Goal: Learn about a topic

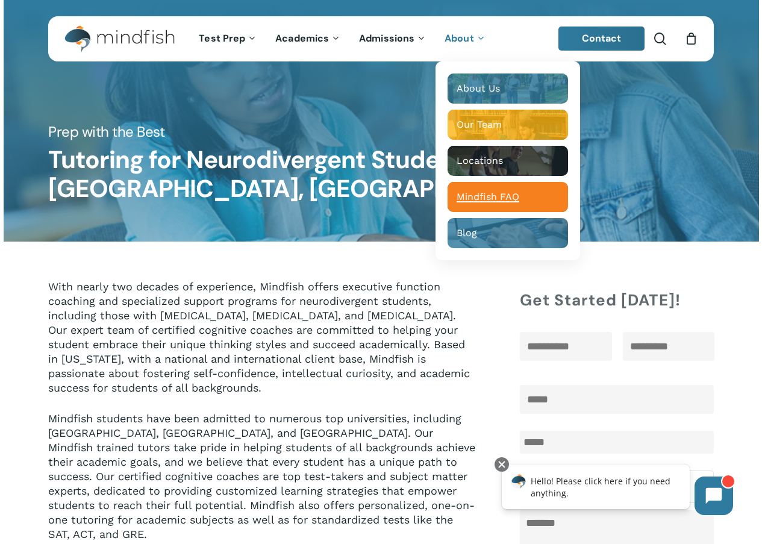
click at [489, 204] on div "Main Menu" at bounding box center [508, 197] width 120 height 30
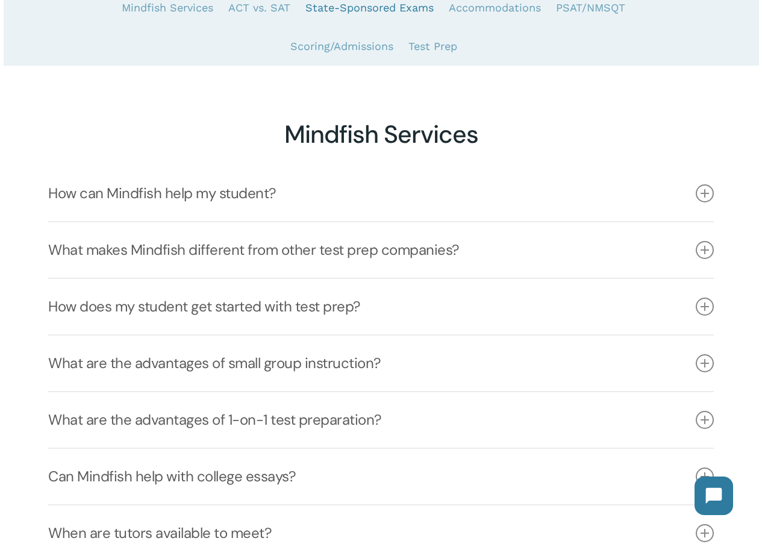
scroll to position [241, 0]
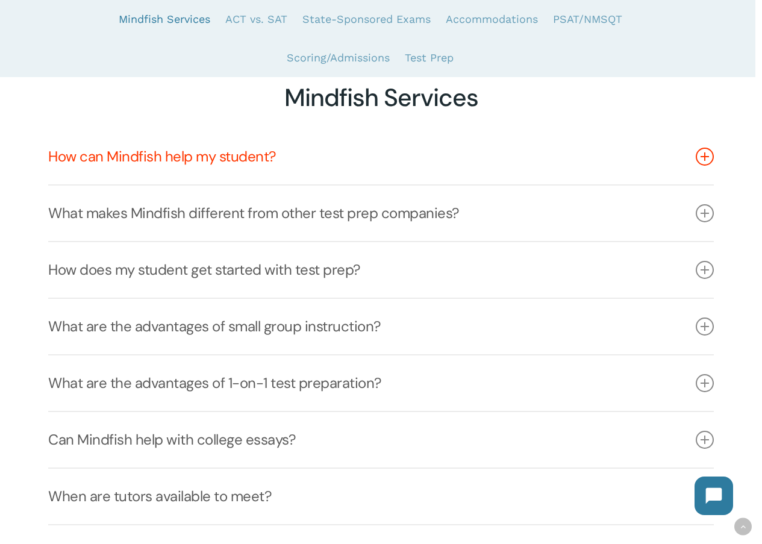
click at [699, 155] on icon at bounding box center [705, 157] width 18 height 18
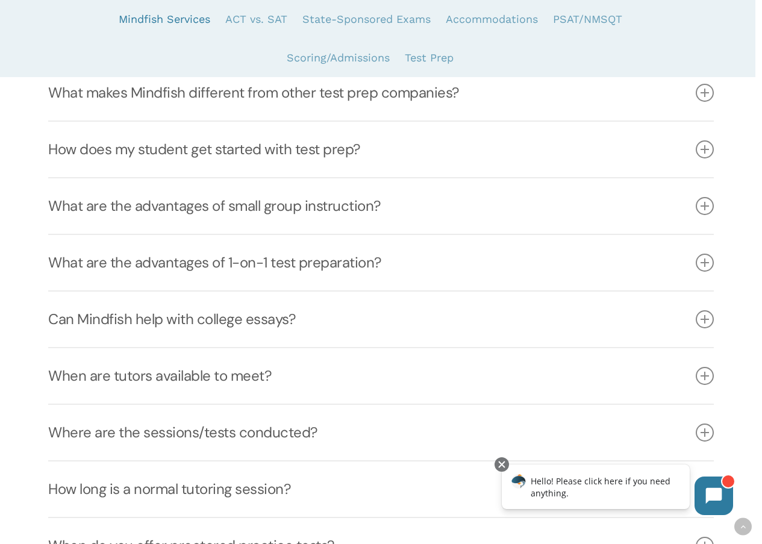
scroll to position [843, 0]
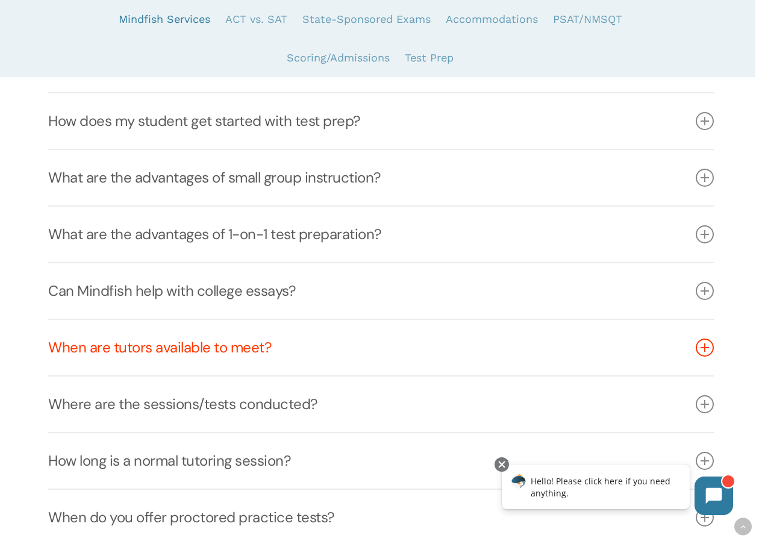
click at [702, 348] on icon at bounding box center [705, 348] width 18 height 18
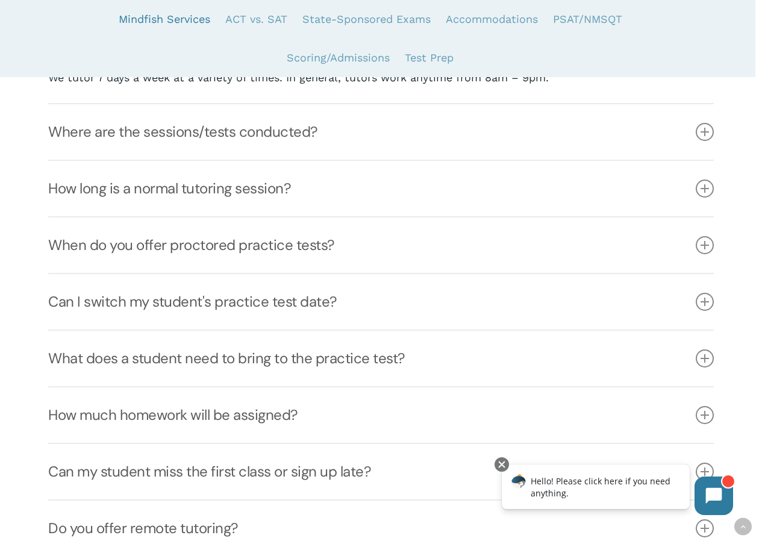
scroll to position [693, 0]
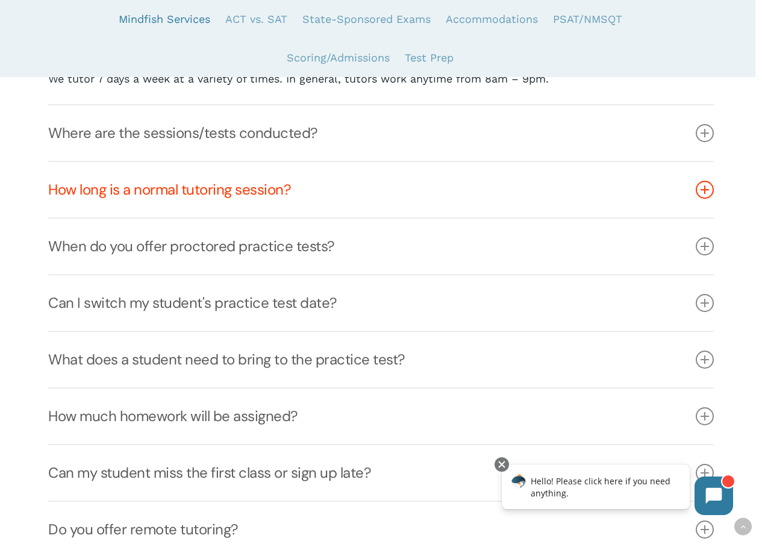
click at [702, 192] on icon at bounding box center [705, 190] width 18 height 18
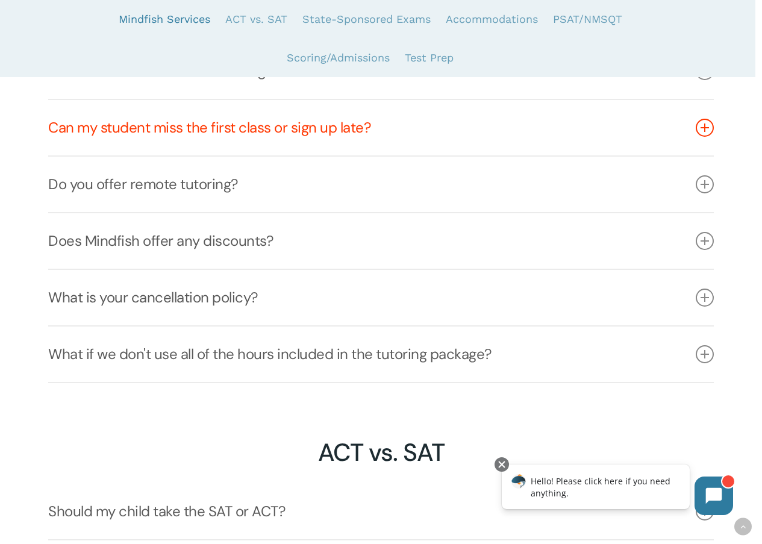
scroll to position [1115, 0]
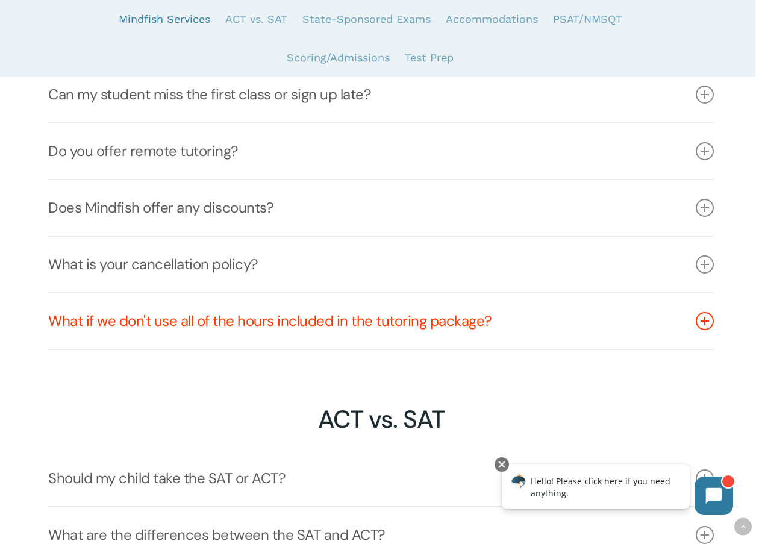
click at [708, 324] on icon at bounding box center [705, 321] width 18 height 18
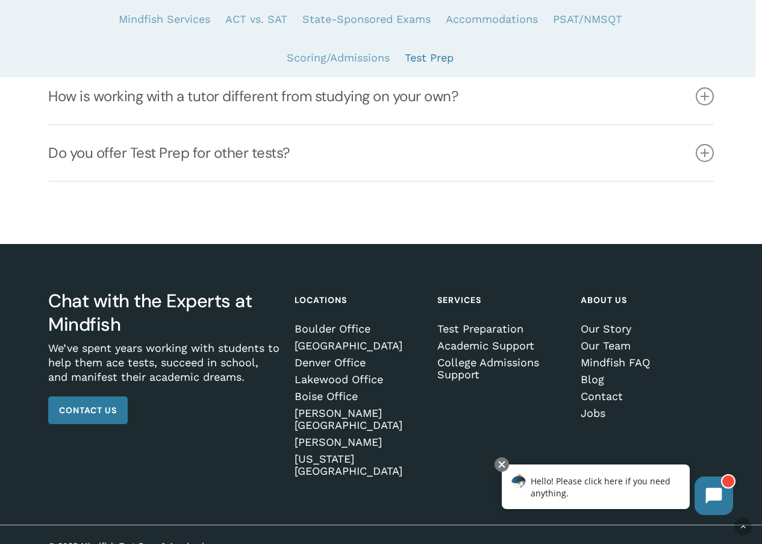
scroll to position [4073, 0]
